Goal: Information Seeking & Learning: Find specific fact

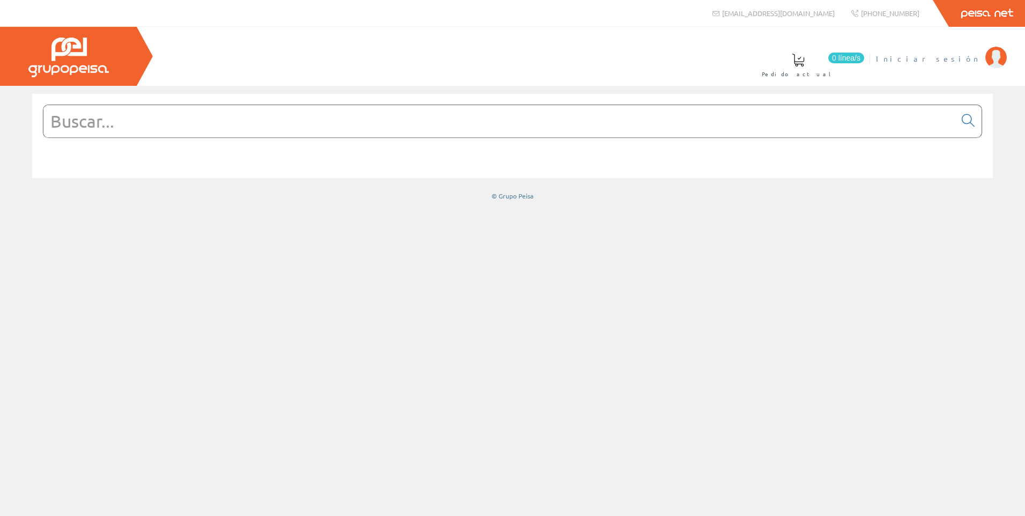
click at [965, 58] on span "Iniciar sesión" at bounding box center [928, 58] width 104 height 11
click at [337, 125] on input "text" at bounding box center [499, 121] width 912 height 32
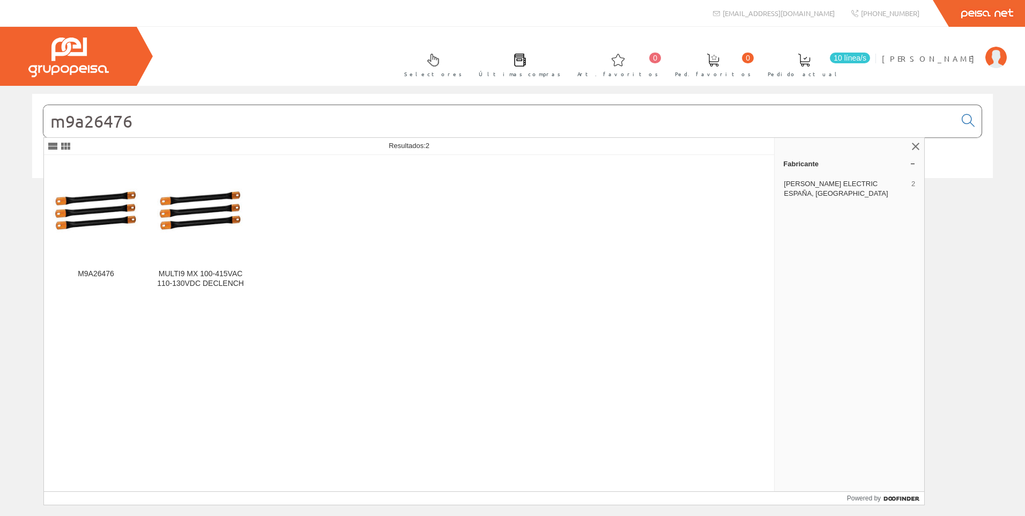
type input "m9a26476"
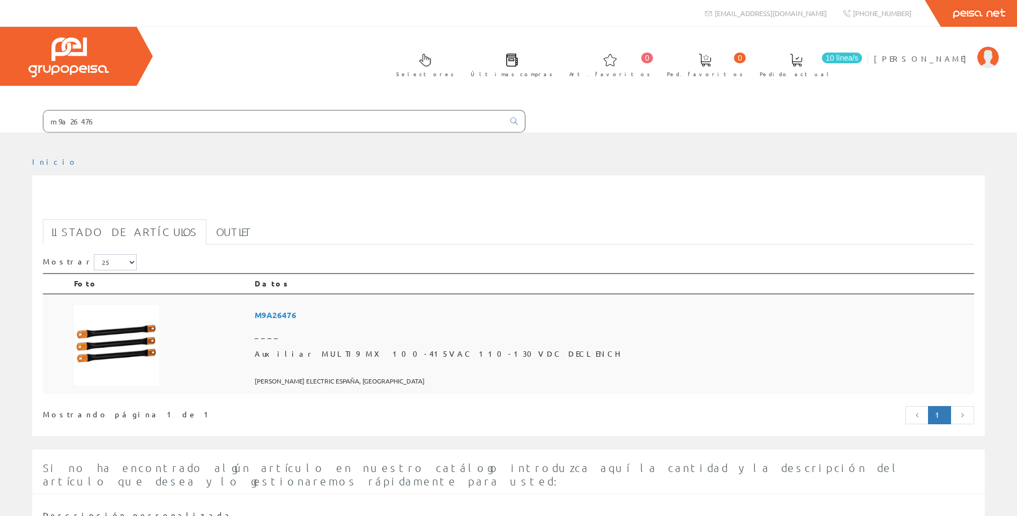
click at [250, 338] on td at bounding box center [160, 344] width 181 height 101
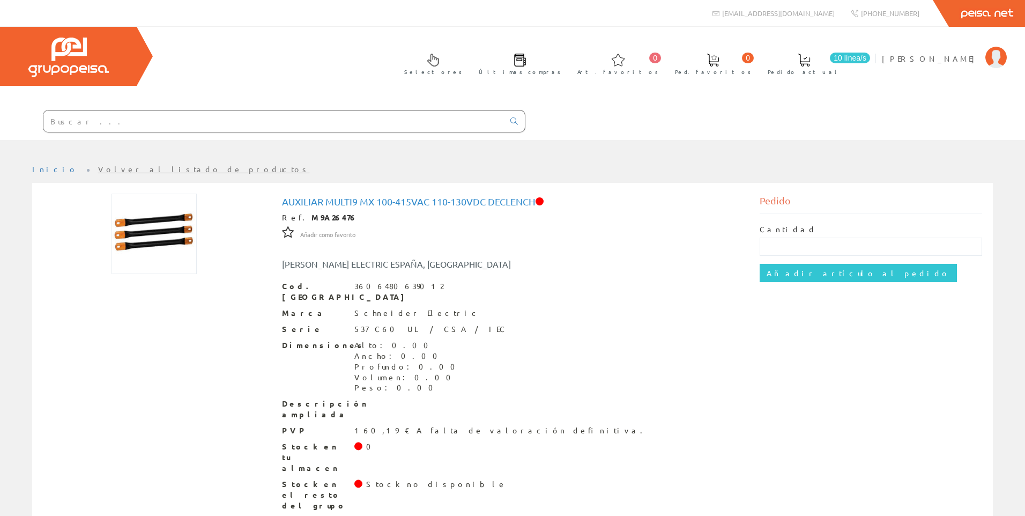
click at [326, 219] on strong "M9A26476" at bounding box center [334, 217] width 46 height 10
copy strong "M9A26476"
